Goal: Transaction & Acquisition: Purchase product/service

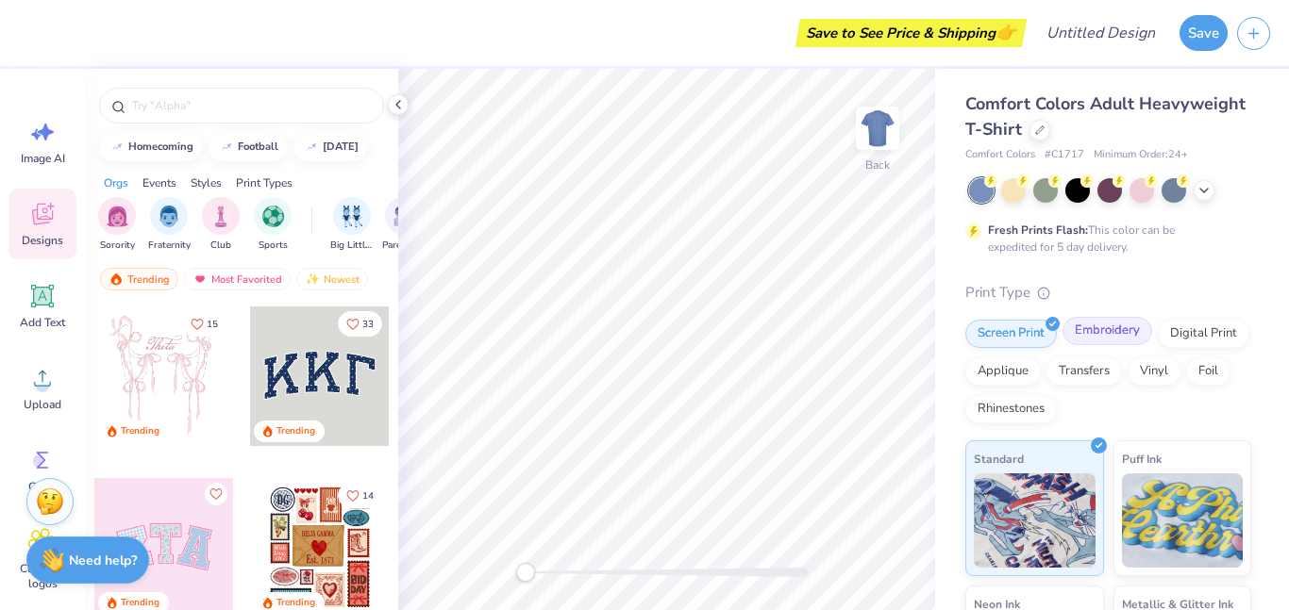
click at [1096, 328] on div "Embroidery" at bounding box center [1107, 331] width 90 height 28
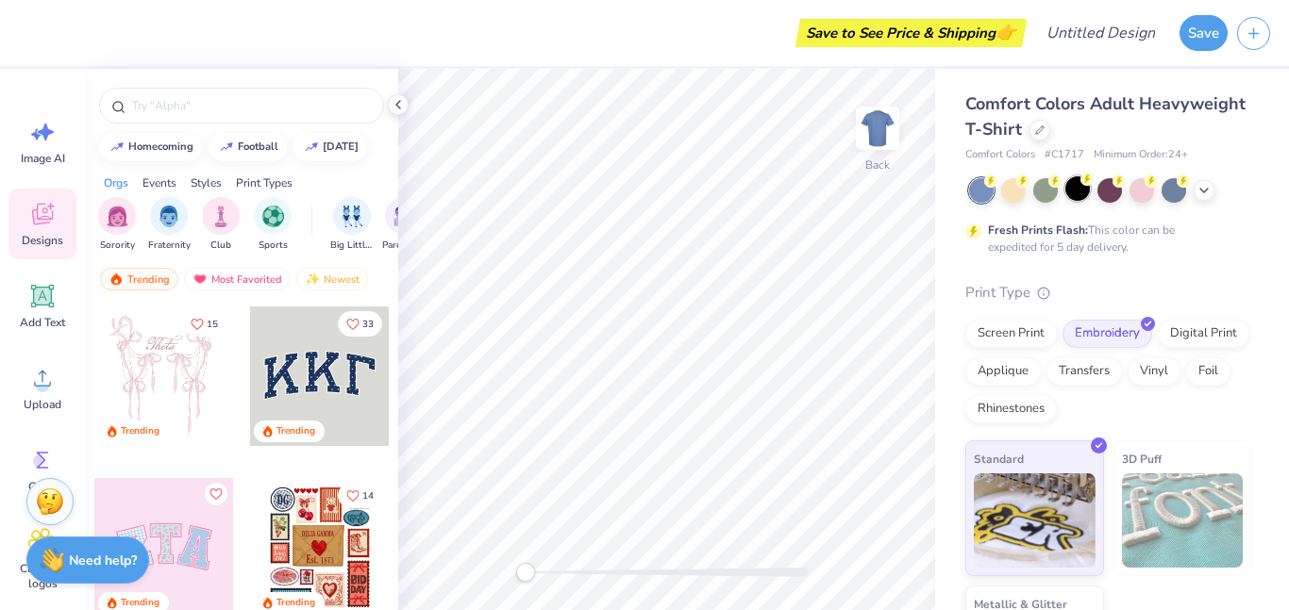
click at [1073, 191] on div at bounding box center [1077, 188] width 25 height 25
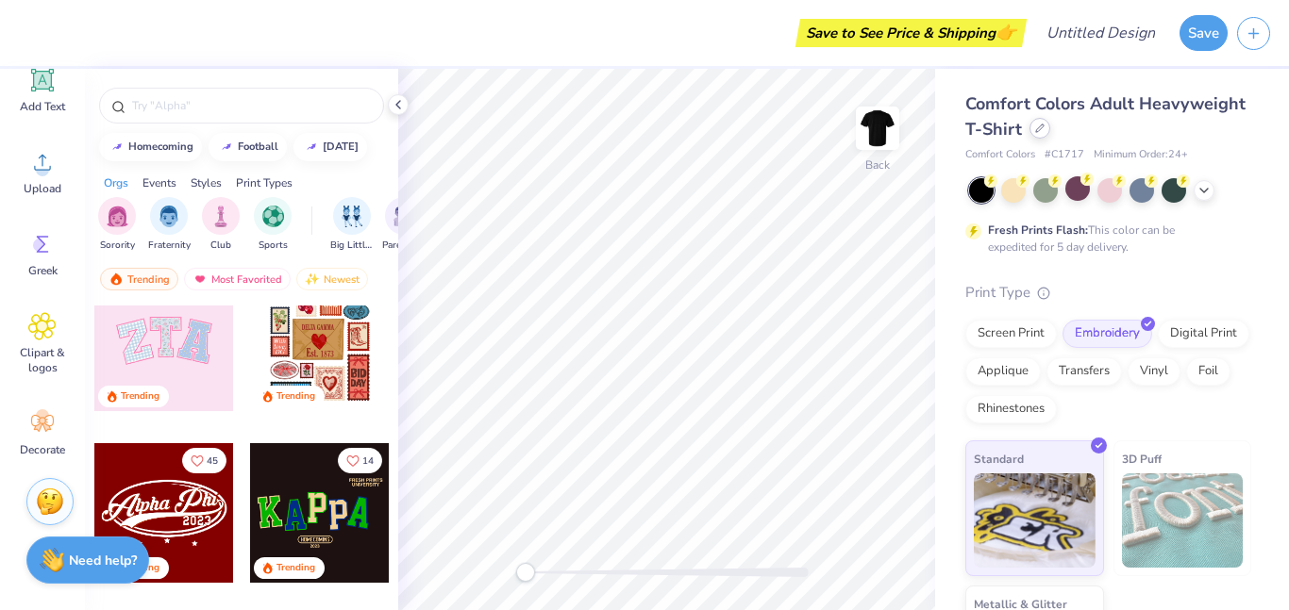
click at [1031, 129] on div at bounding box center [1039, 128] width 21 height 21
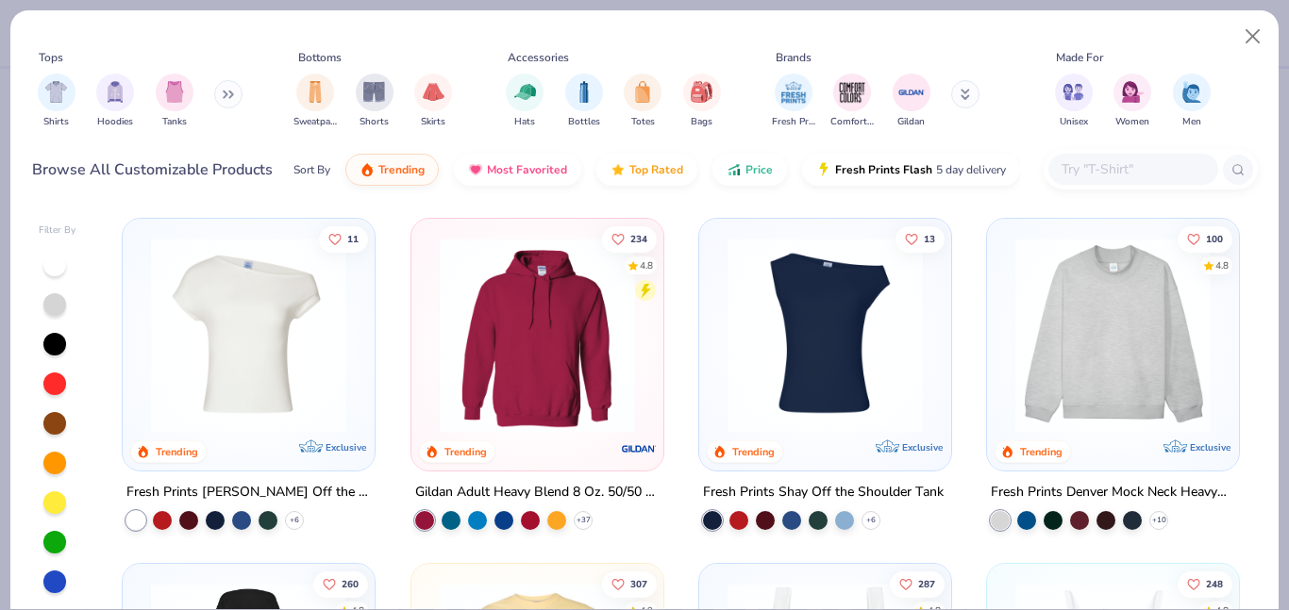
click at [507, 372] on img at bounding box center [537, 335] width 214 height 195
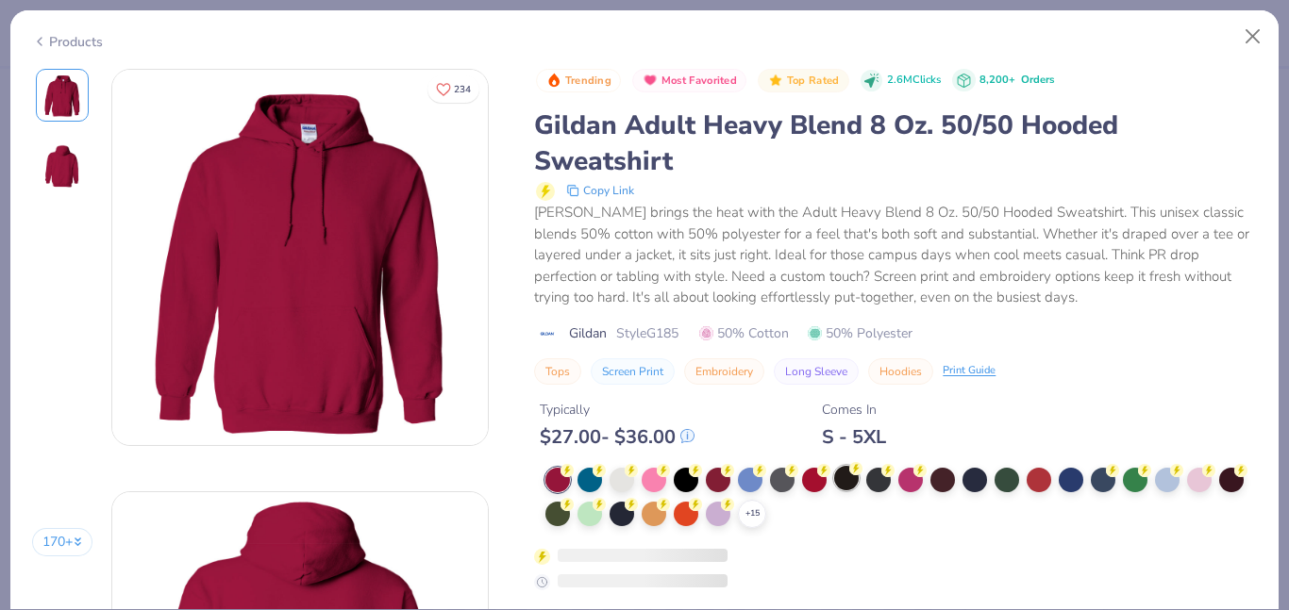
click at [852, 483] on div at bounding box center [846, 478] width 25 height 25
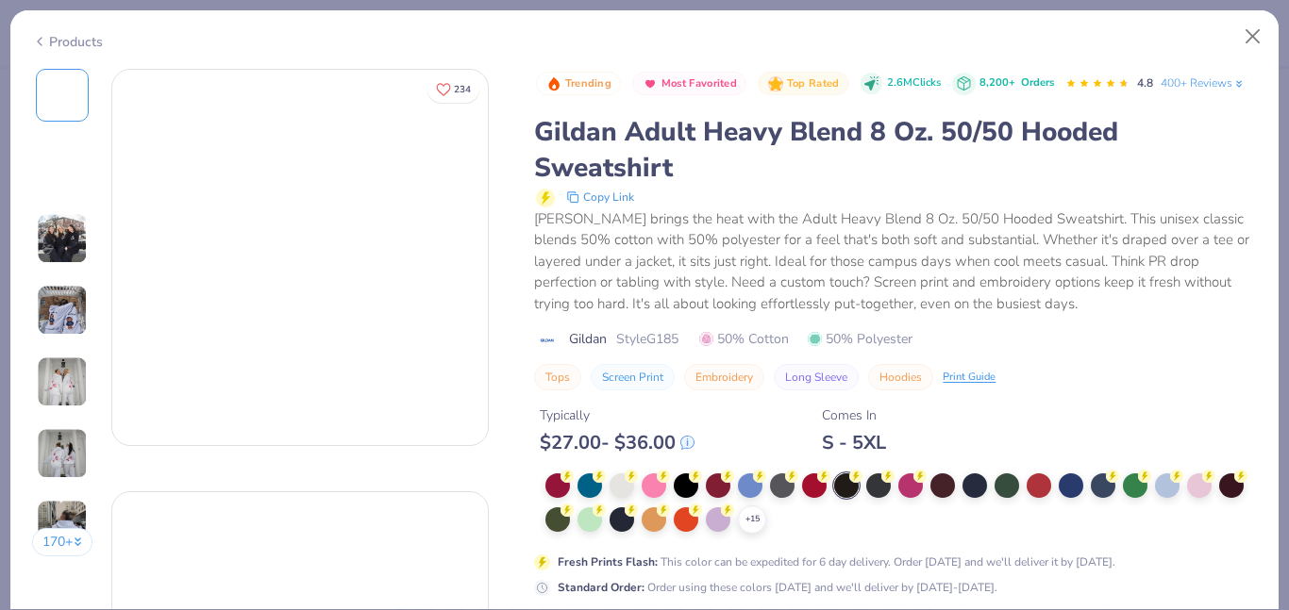
click at [856, 480] on circle at bounding box center [855, 476] width 13 height 13
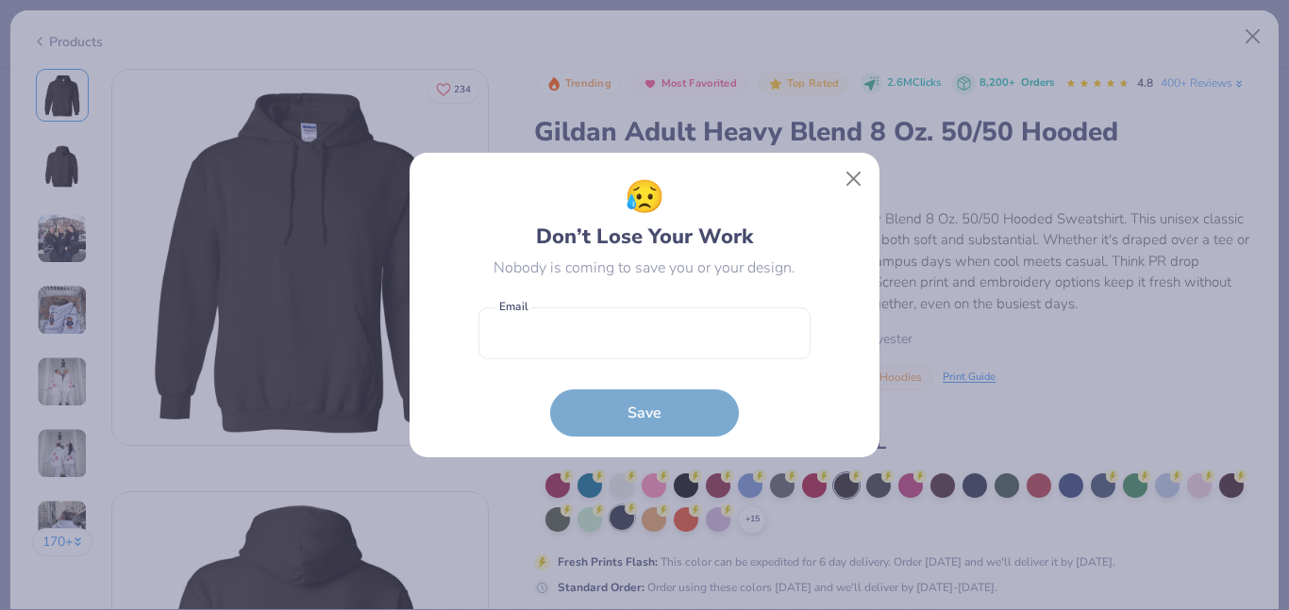
click at [621, 518] on div "😥 Don’t Lose Your Work Nobody is coming to save you or your design. Email is a …" at bounding box center [644, 305] width 1289 height 610
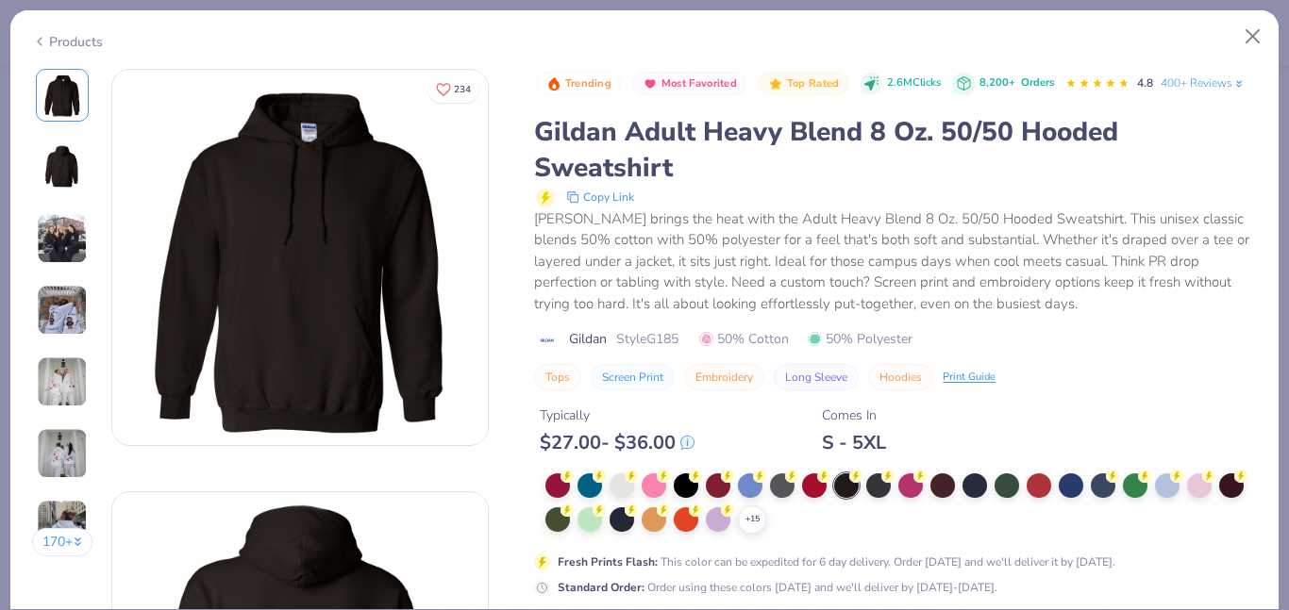
click at [718, 374] on button "Embroidery" at bounding box center [724, 377] width 80 height 26
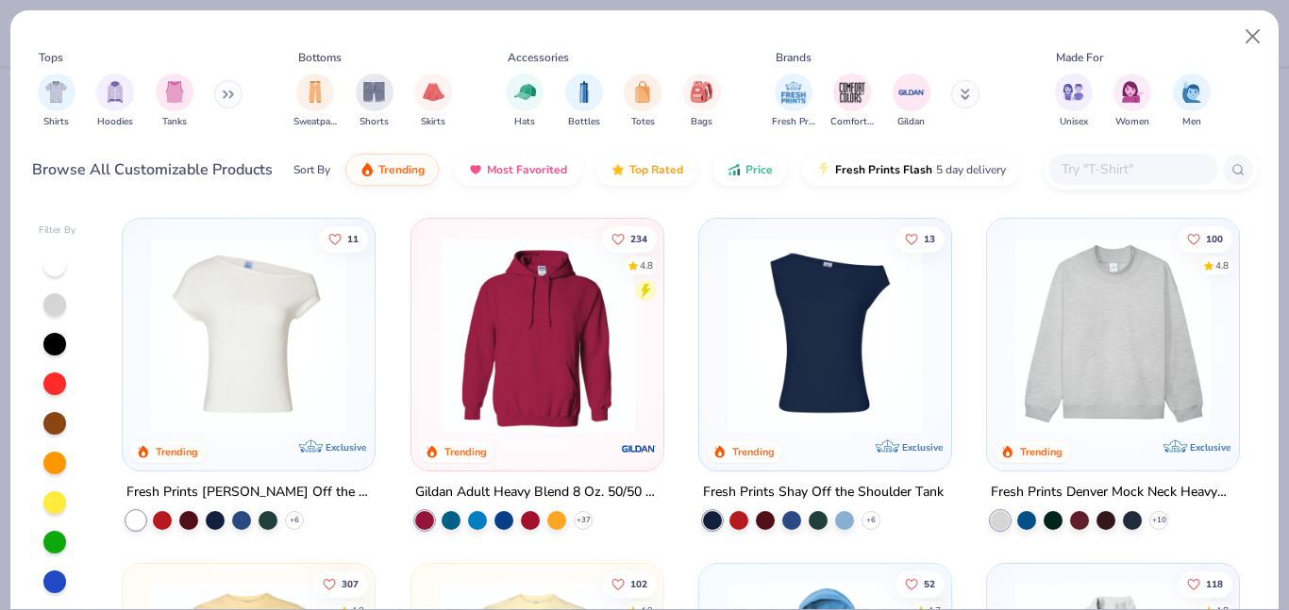
scroll to position [83, 0]
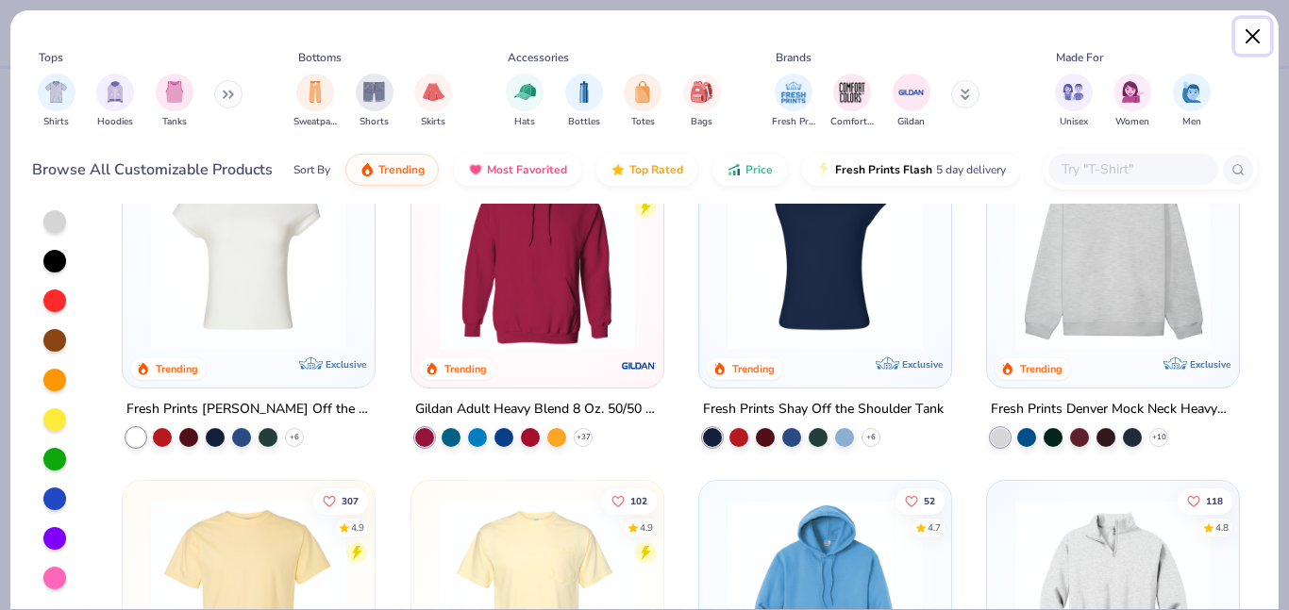
click at [1253, 35] on button "Close" at bounding box center [1253, 37] width 36 height 36
